Goal: Task Accomplishment & Management: Manage account settings

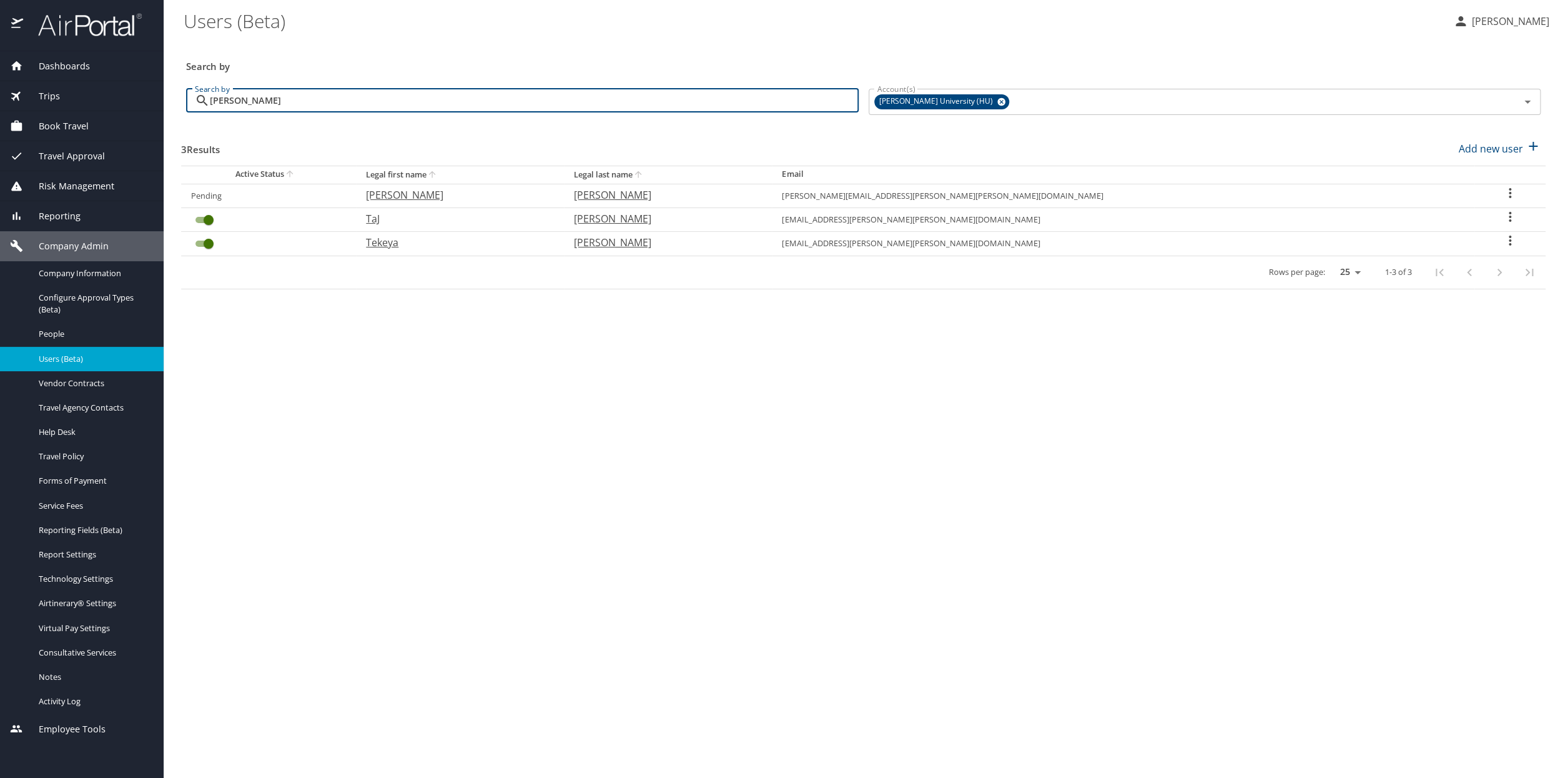
click at [1521, 22] on p "Paul Foster" at bounding box center [1509, 22] width 81 height 15
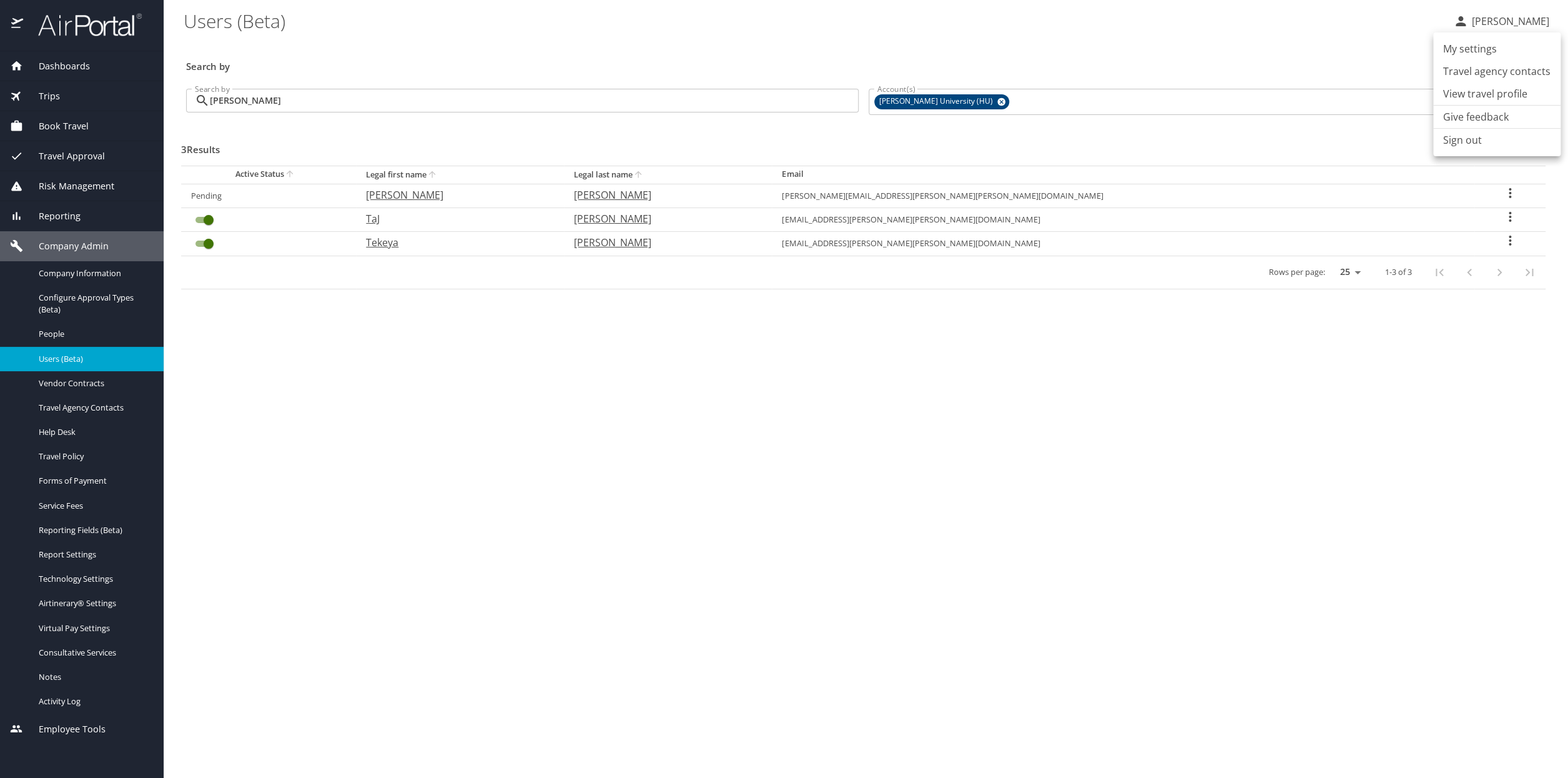
click at [1470, 140] on li "Sign out" at bounding box center [1497, 140] width 128 height 22
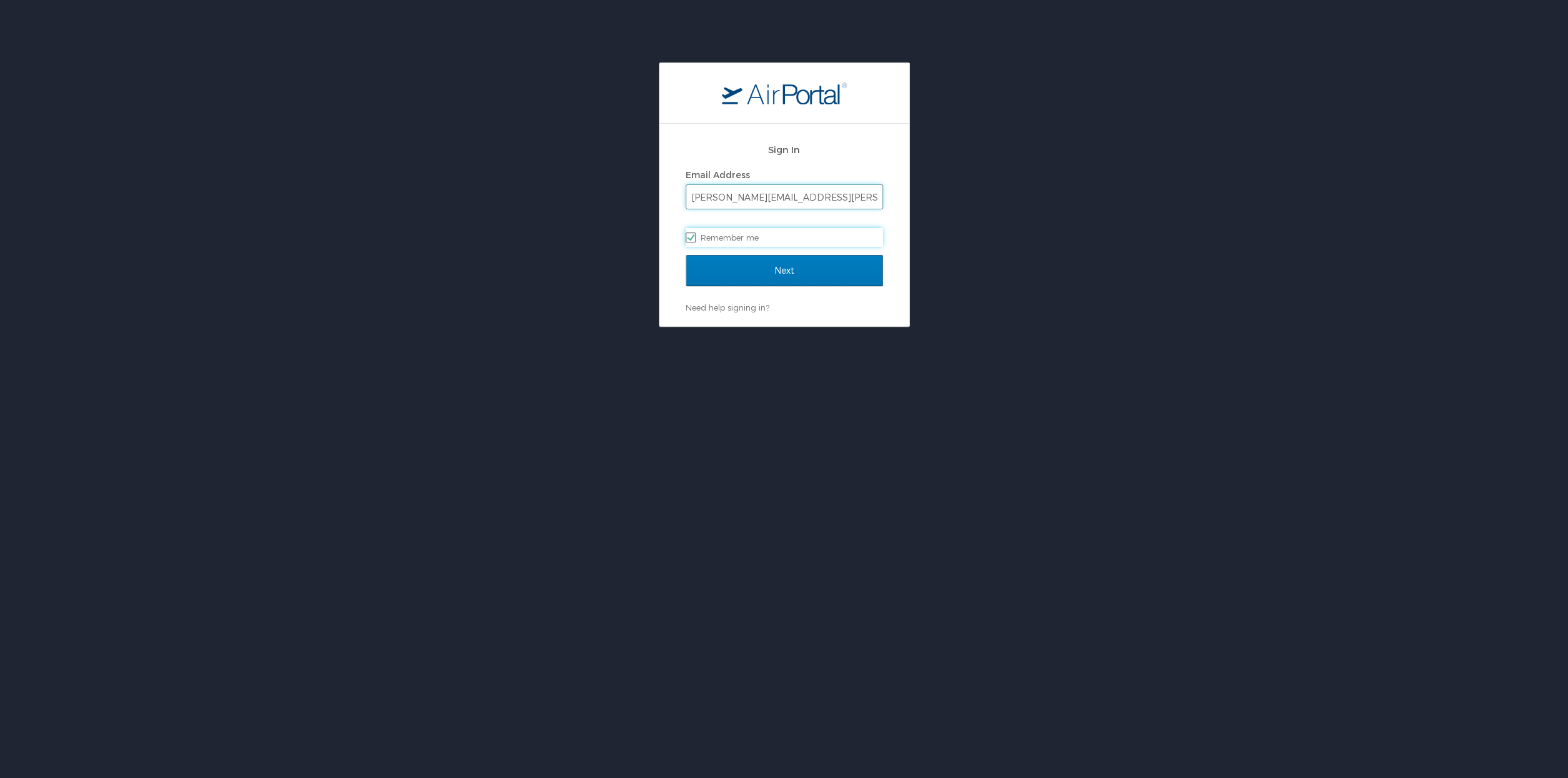
click at [822, 202] on input "[PERSON_NAME][EMAIL_ADDRESS][PERSON_NAME][DOMAIN_NAME]" at bounding box center [784, 196] width 196 height 23
type input "[PERSON_NAME][EMAIL_ADDRESS][PERSON_NAME][DOMAIN_NAME]"
checkbox input "false"
type input "p"
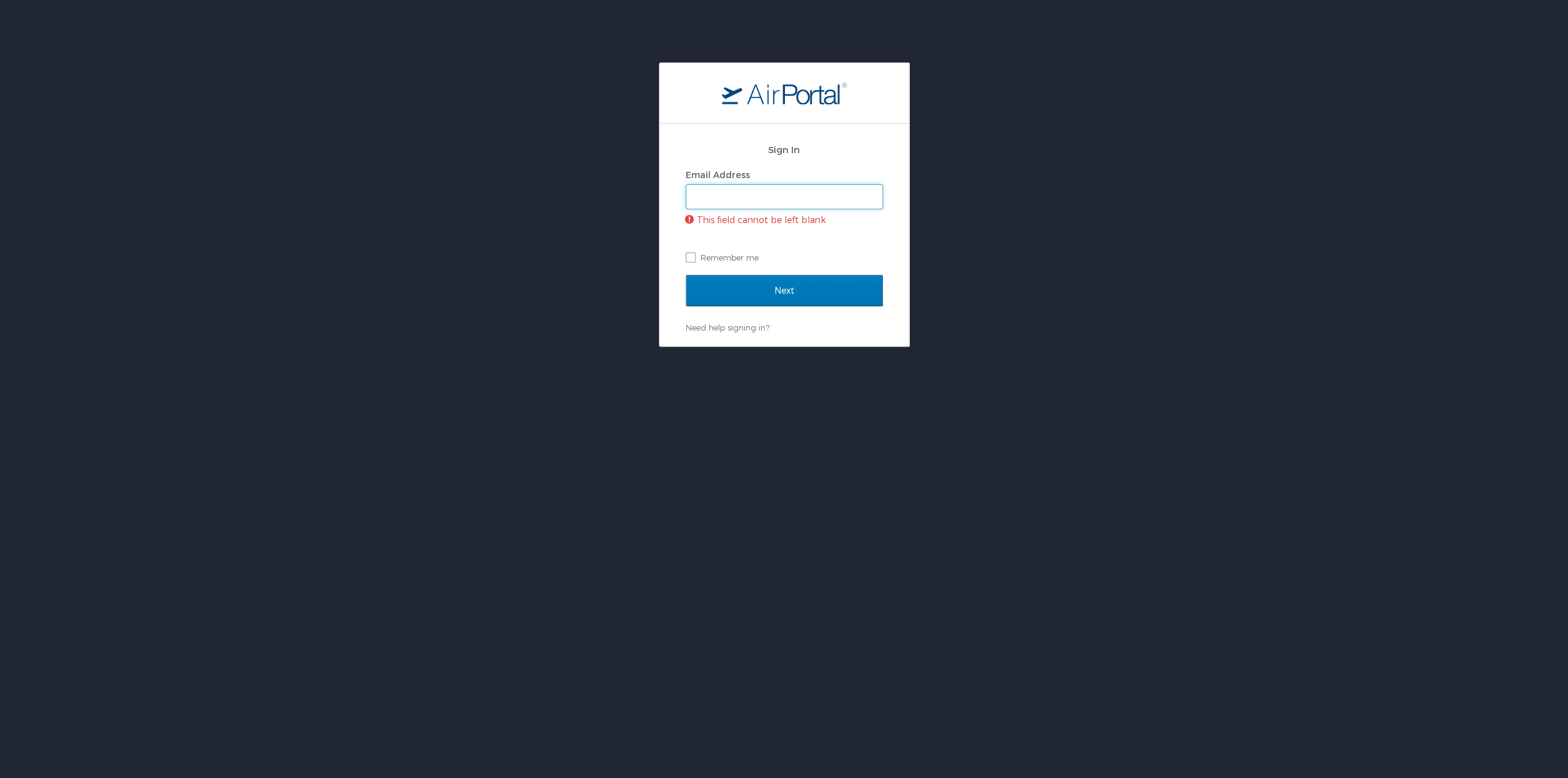
click at [738, 198] on input "Email Address" at bounding box center [784, 196] width 196 height 23
click at [736, 191] on input "Email Address" at bounding box center [784, 196] width 196 height 23
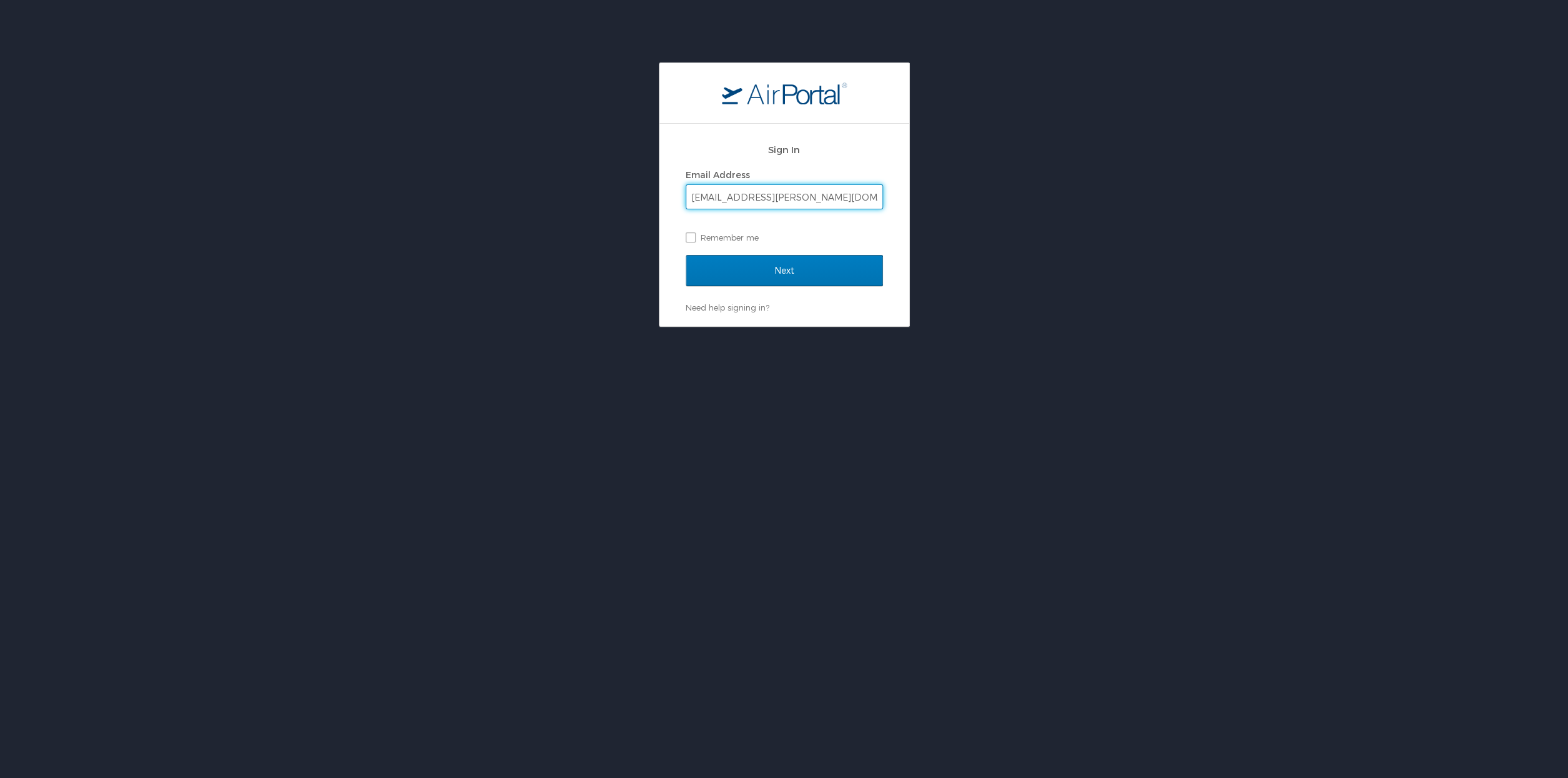
type input "[EMAIL_ADDRESS][PERSON_NAME][DOMAIN_NAME]"
